Goal: Task Accomplishment & Management: Use online tool/utility

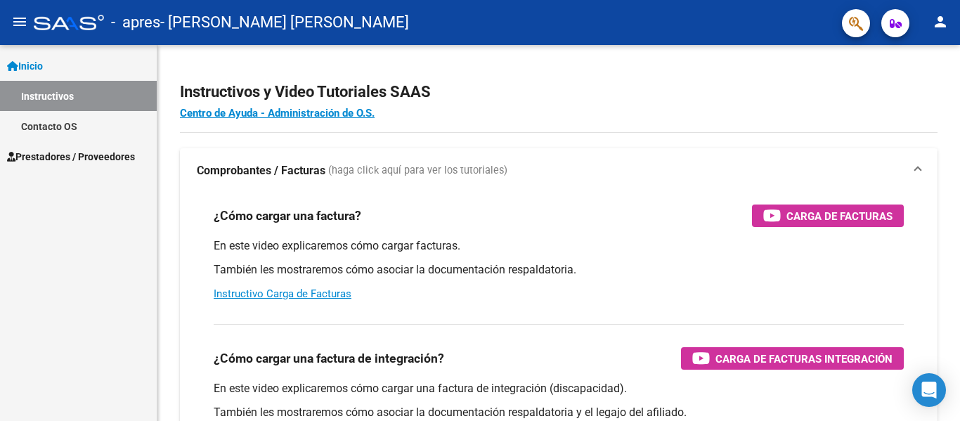
click at [450, 393] on p "En este video explicaremos cómo cargar una factura de integración (discapacidad…" at bounding box center [559, 388] width 690 height 15
click at [80, 70] on link "Inicio" at bounding box center [78, 66] width 157 height 30
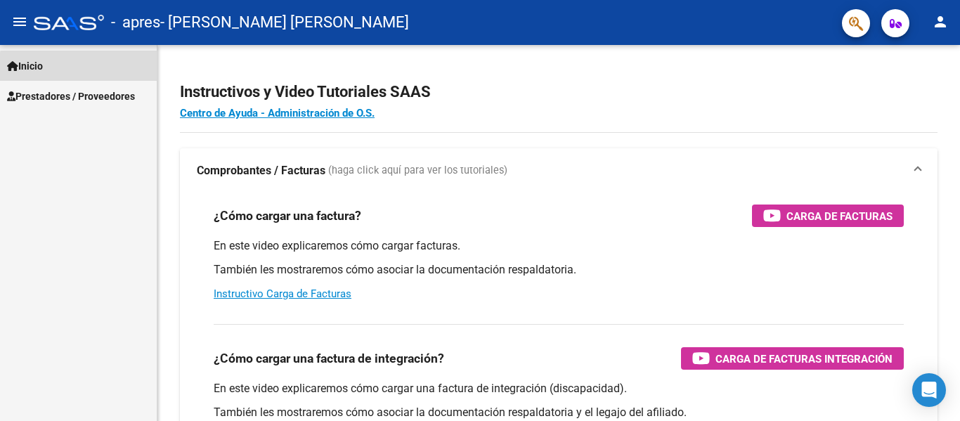
click at [80, 70] on link "Inicio" at bounding box center [78, 66] width 157 height 30
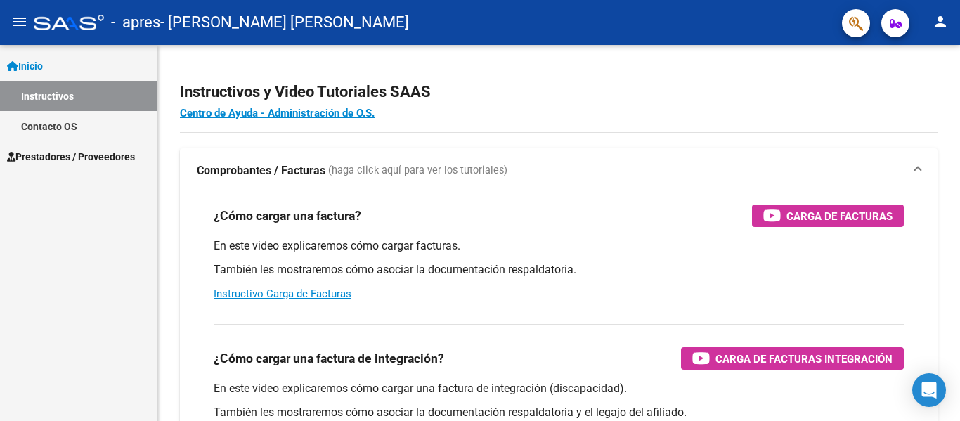
click at [99, 152] on span "Prestadores / Proveedores" at bounding box center [71, 156] width 128 height 15
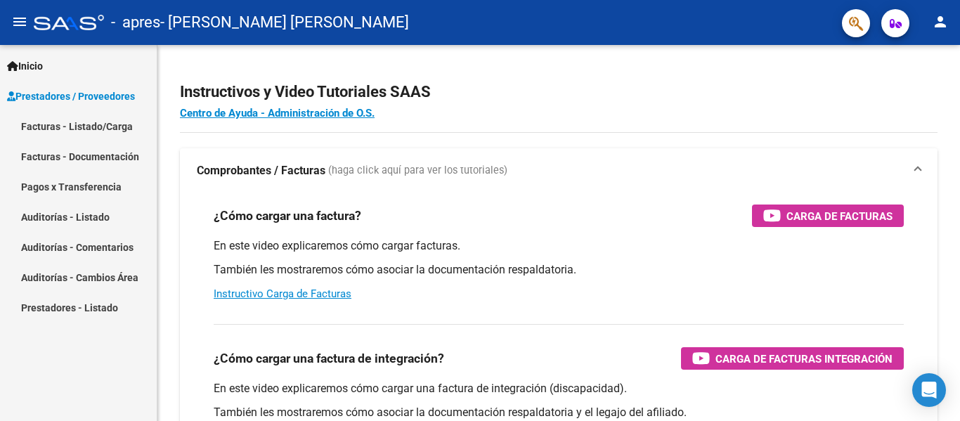
click at [99, 119] on link "Facturas - Listado/Carga" at bounding box center [78, 126] width 157 height 30
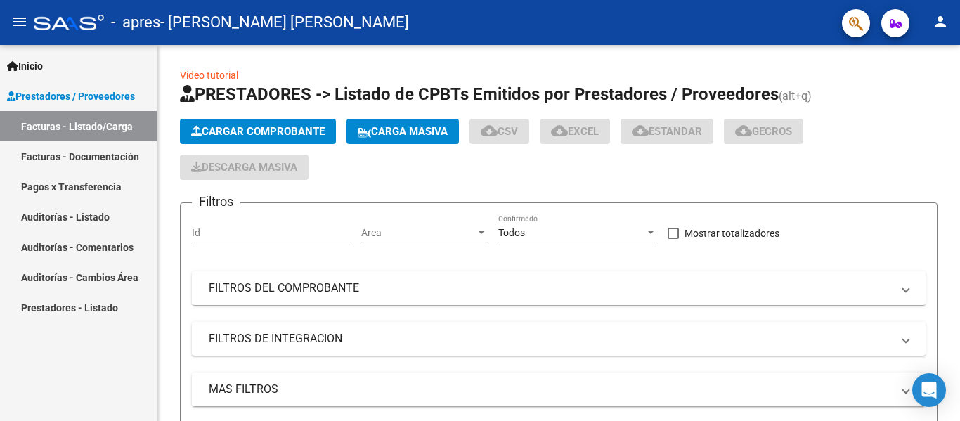
click at [102, 148] on link "Facturas - Documentación" at bounding box center [78, 156] width 157 height 30
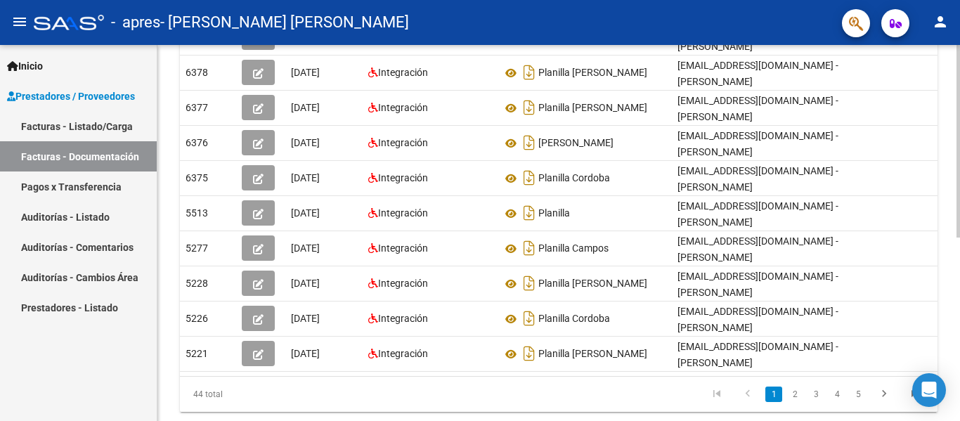
scroll to position [357, 0]
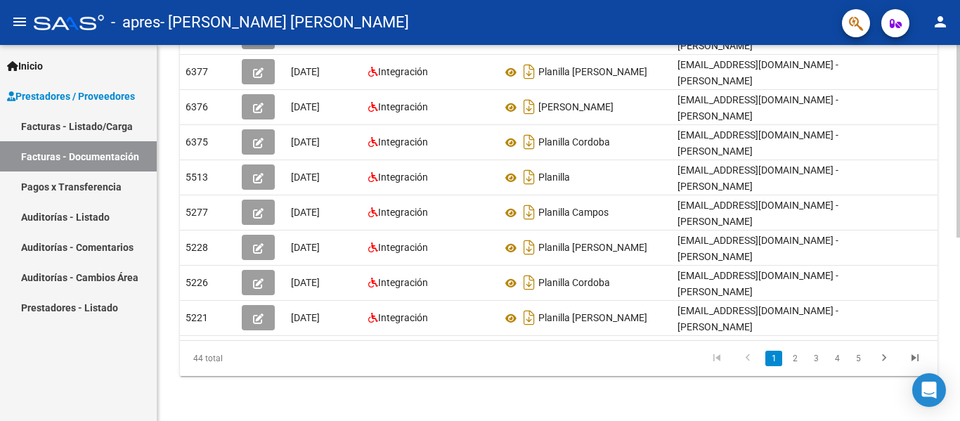
click at [948, 371] on div at bounding box center [958, 324] width 4 height 193
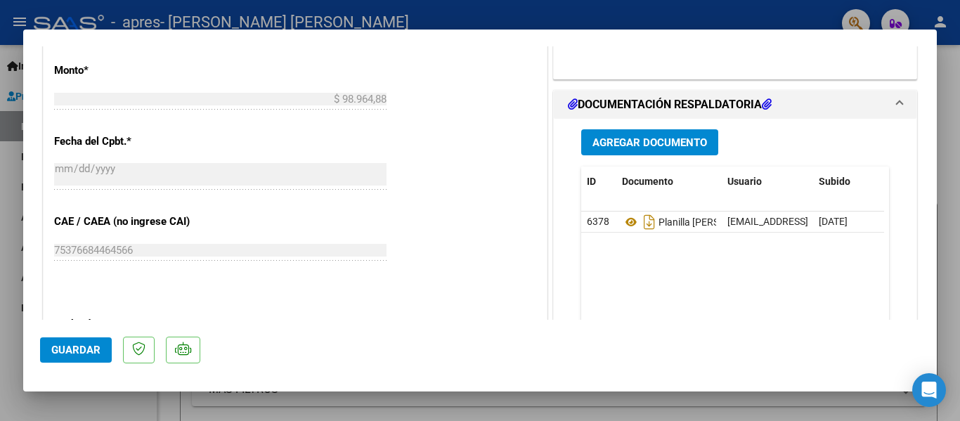
scroll to position [717, 0]
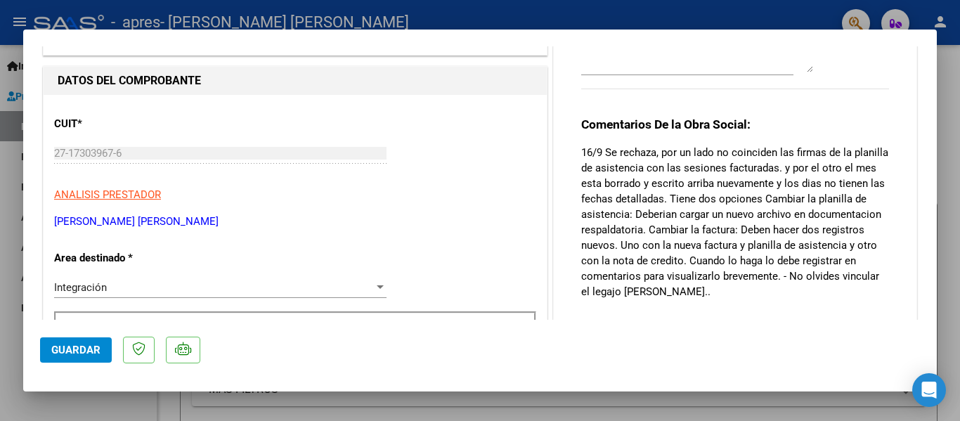
scroll to position [110, 0]
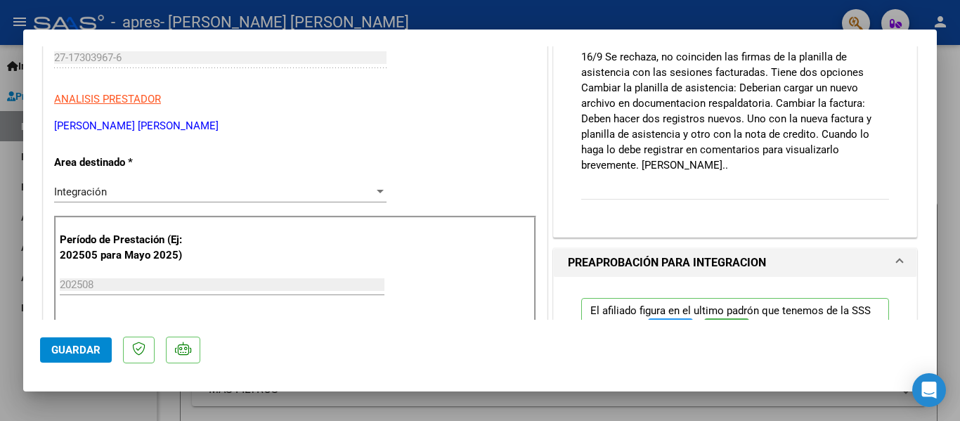
scroll to position [68, 0]
